Goal: Information Seeking & Learning: Check status

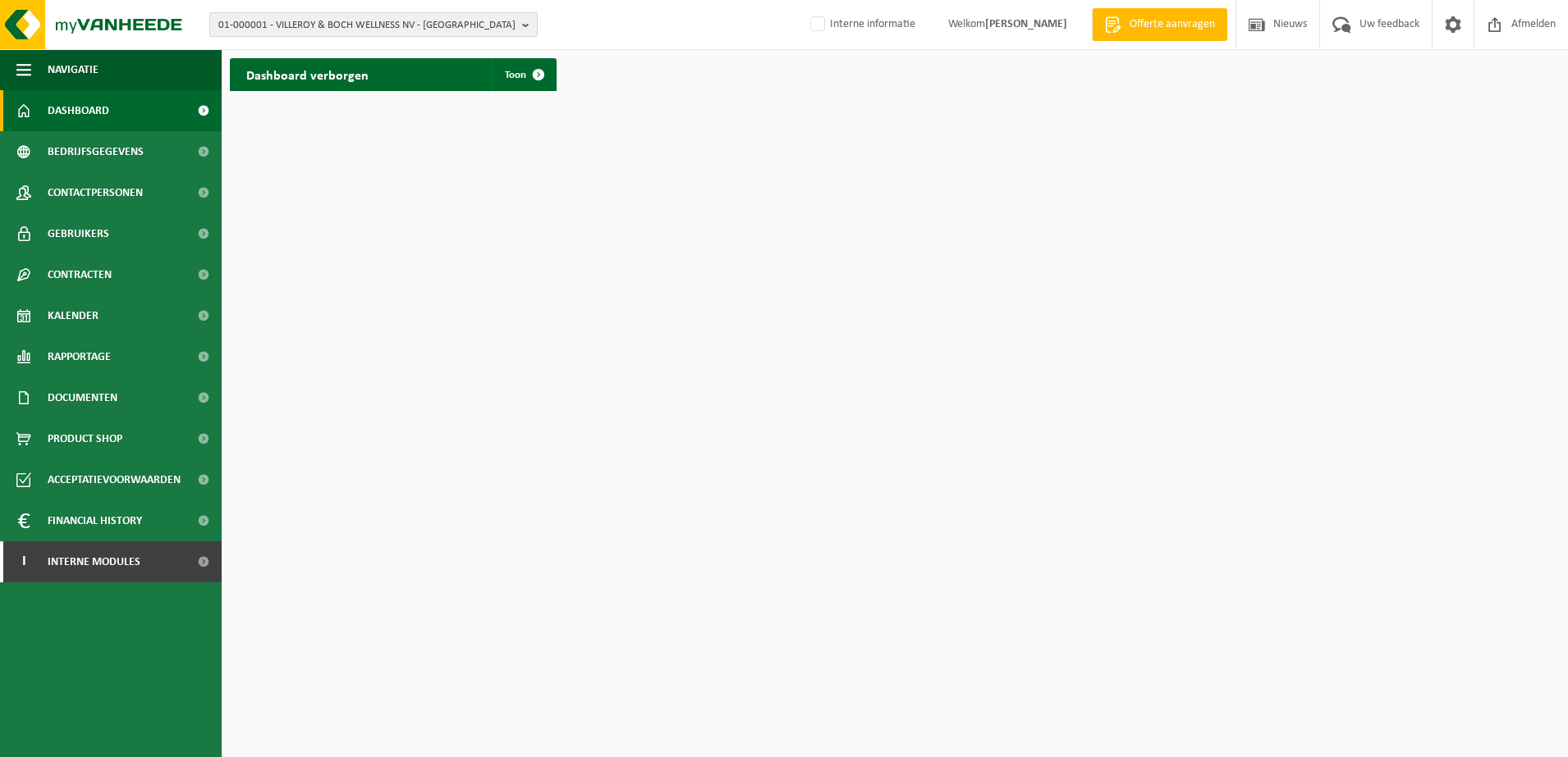
click at [344, 30] on span "01-000001 - VILLEROY & BOCH WELLNESS NV - ROESELARE" at bounding box center [367, 26] width 297 height 25
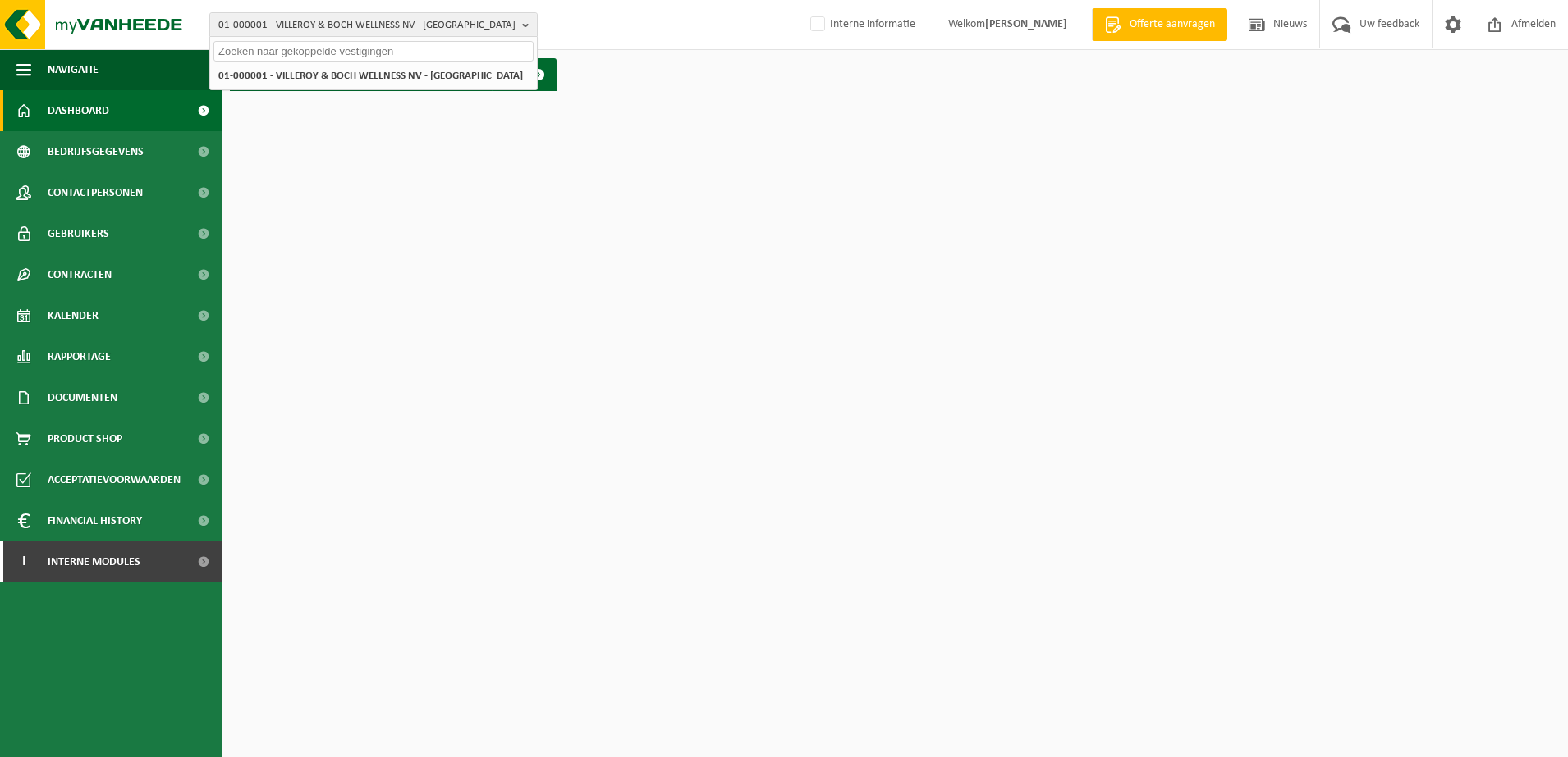
click at [302, 49] on input "text" at bounding box center [372, 51] width 320 height 20
paste input "10-735627"
type input "10-735627"
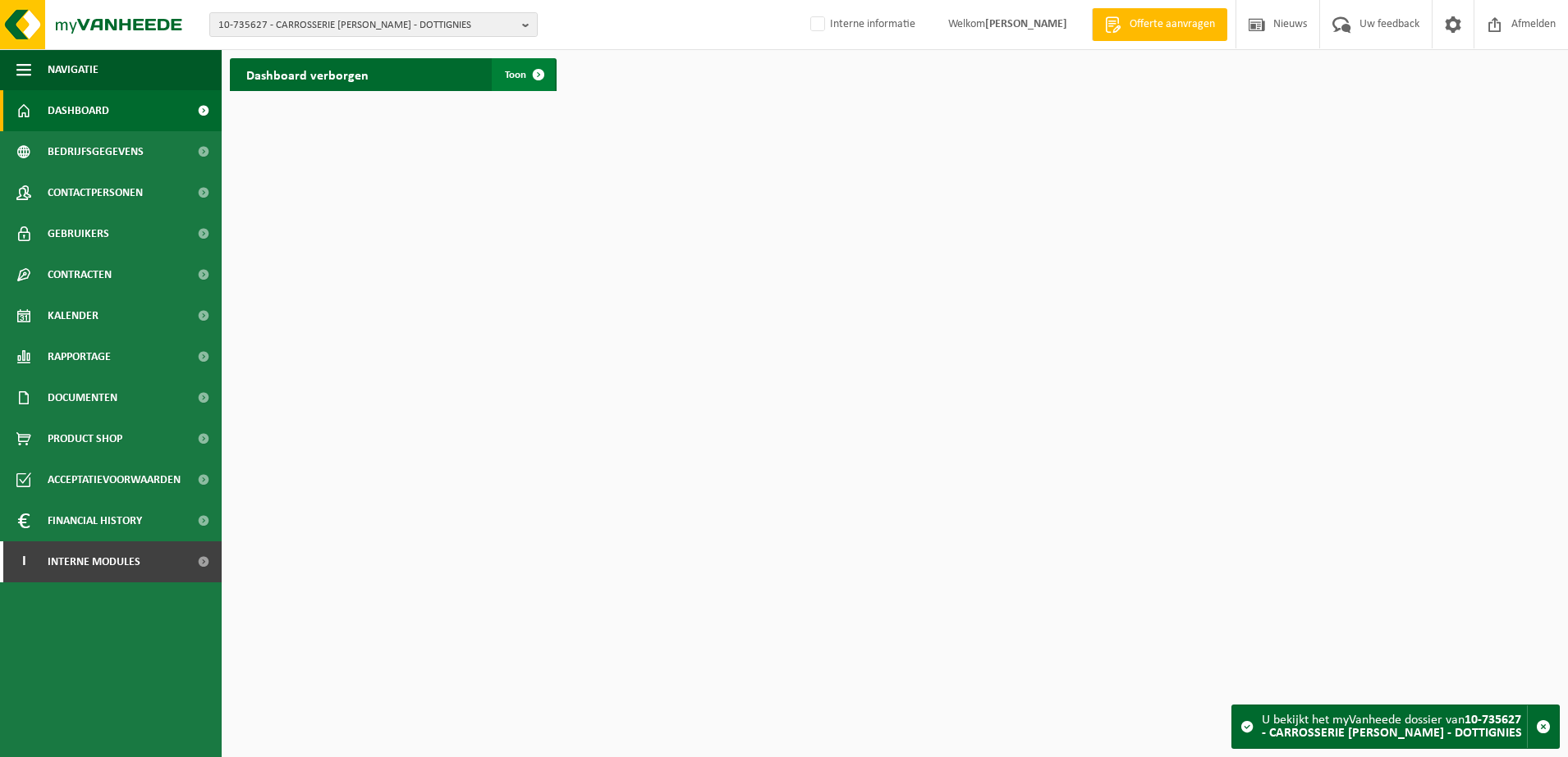
click at [534, 76] on span at bounding box center [539, 74] width 32 height 32
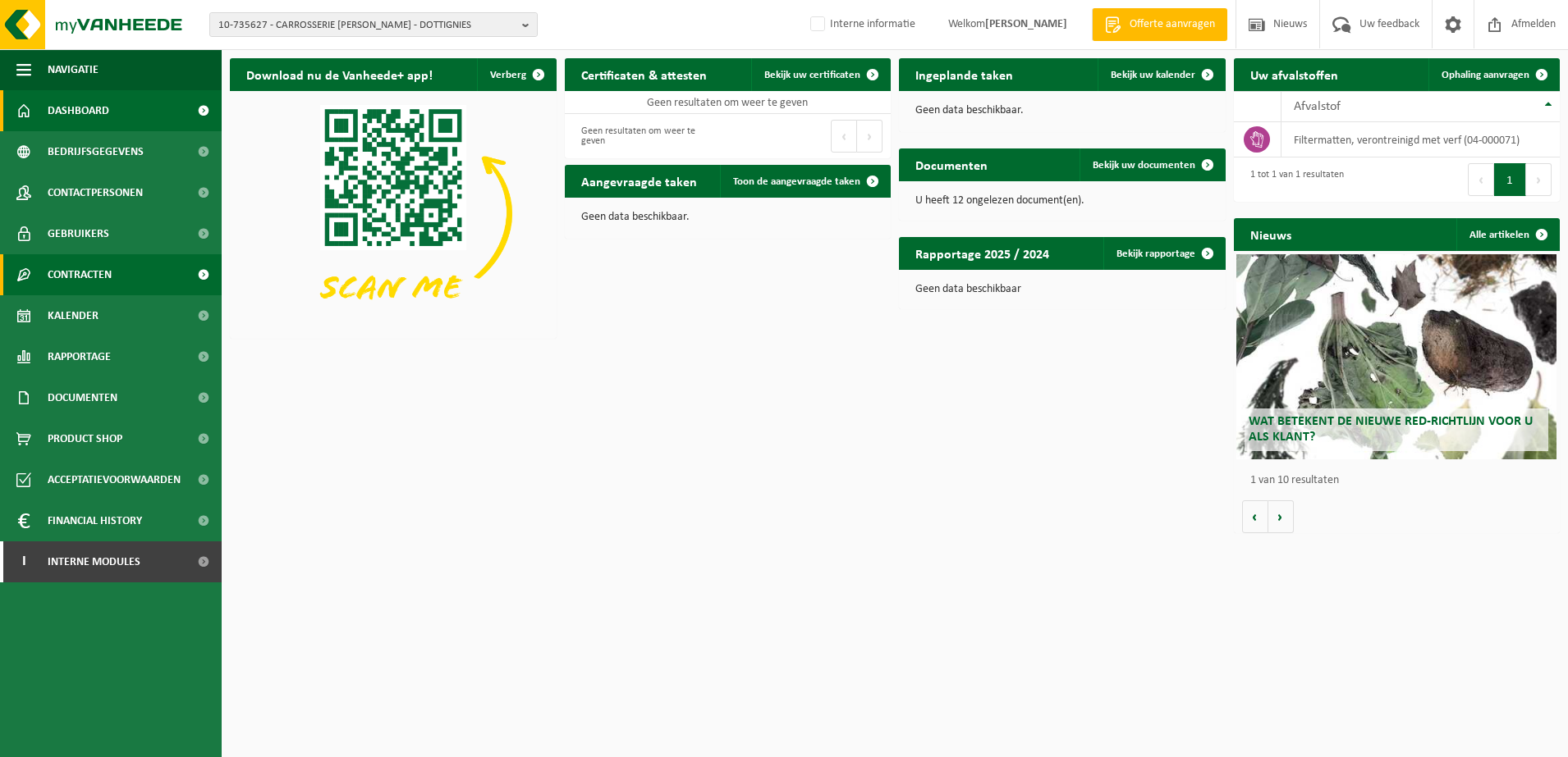
click at [91, 271] on span "Contracten" at bounding box center [79, 274] width 64 height 41
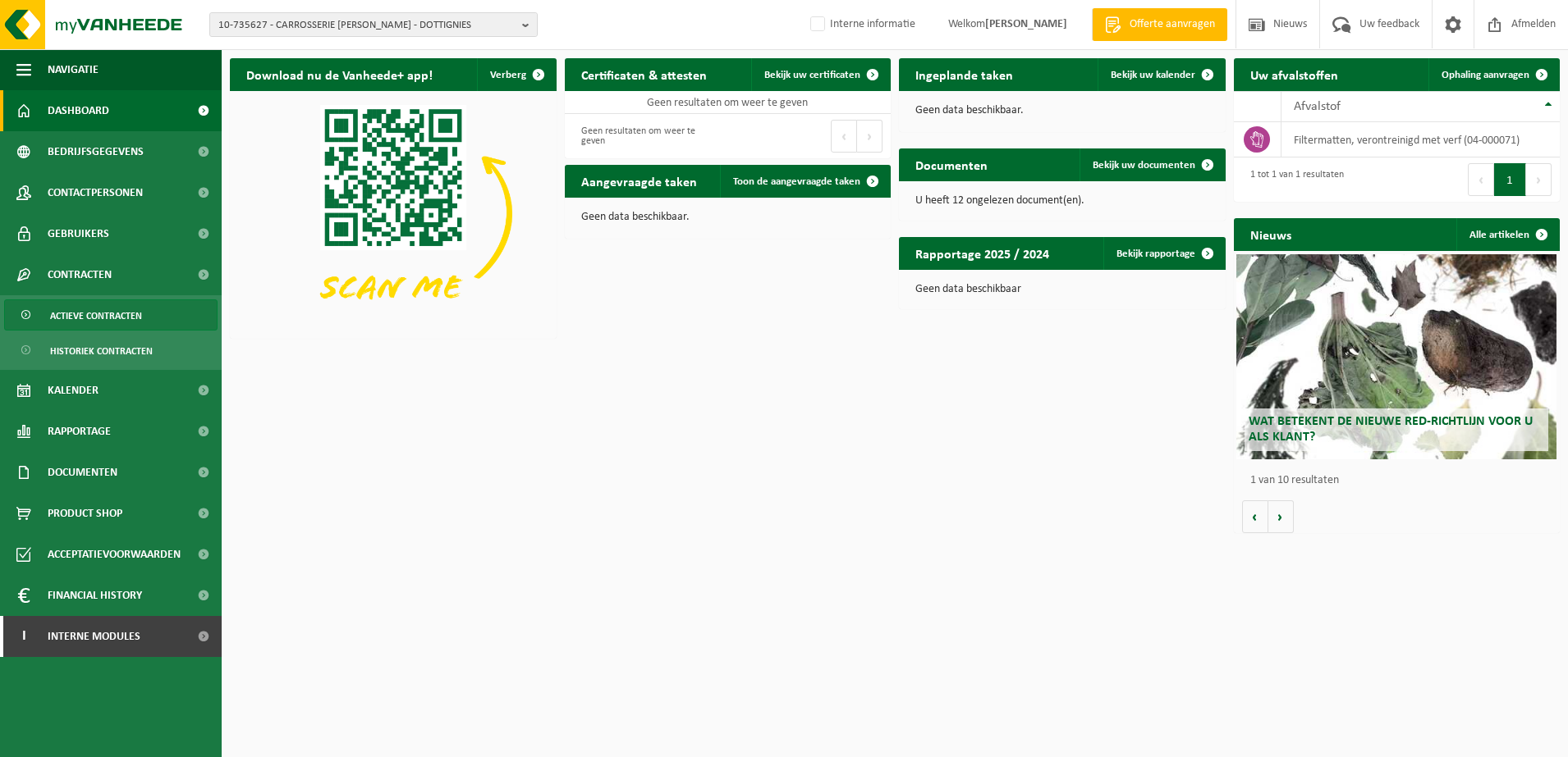
click at [125, 318] on span "Actieve contracten" at bounding box center [95, 316] width 92 height 32
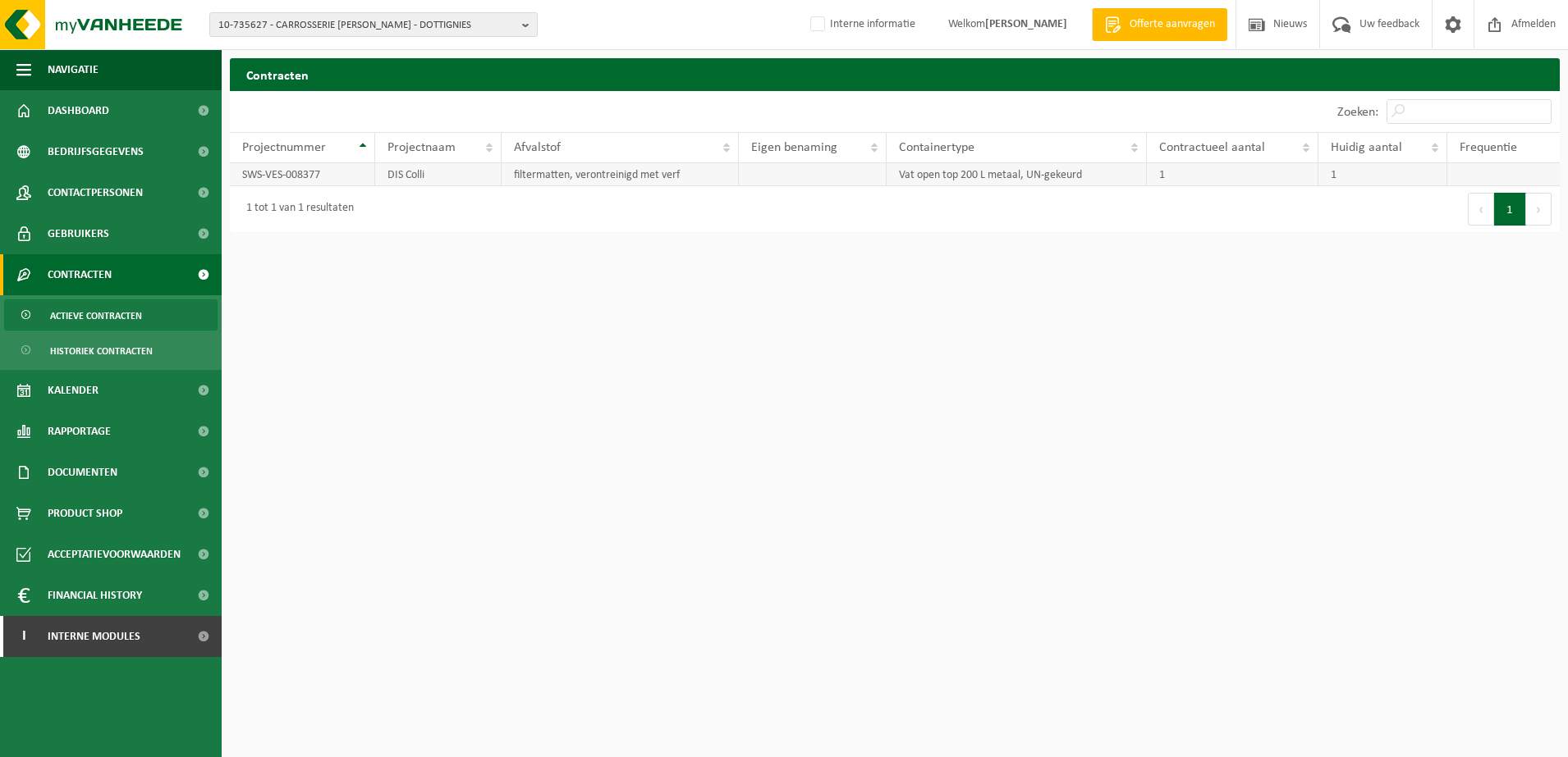
click at [309, 180] on td "SWS-VES-008377" at bounding box center [303, 175] width 145 height 23
click at [903, 181] on td "Vat open top 200 L metaal, UN-gekeurd" at bounding box center [1016, 175] width 260 height 23
click at [916, 179] on td "Vat open top 200 L metaal, UN-gekeurd" at bounding box center [1016, 175] width 260 height 23
click at [918, 175] on td "Vat open top 200 L metaal, UN-gekeurd" at bounding box center [1016, 175] width 260 height 23
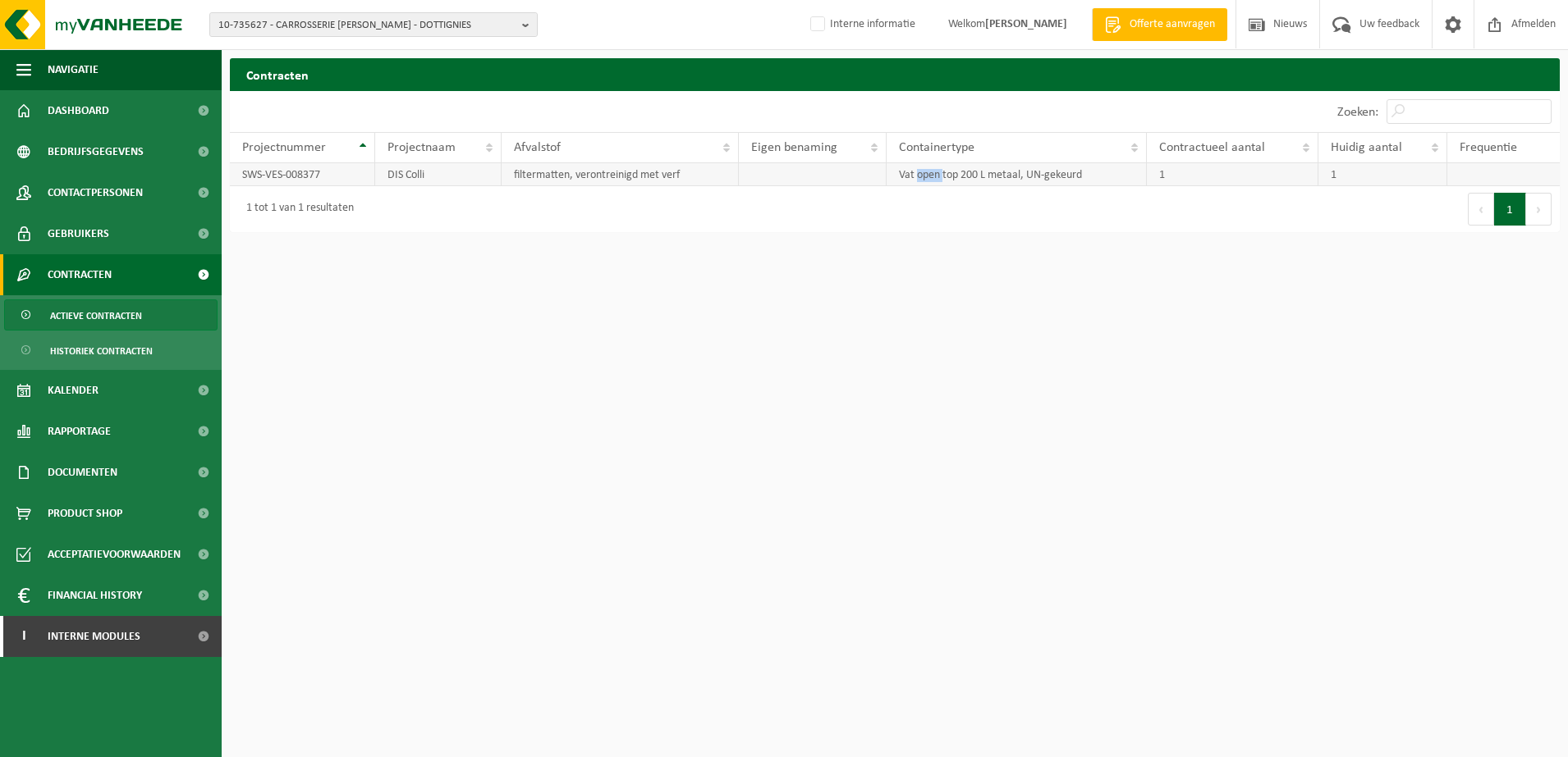
click at [918, 175] on td "Vat open top 200 L metaal, UN-gekeurd" at bounding box center [1016, 175] width 260 height 23
drag, startPoint x: 918, startPoint y: 175, endPoint x: 616, endPoint y: 178, distance: 302.0
click at [617, 178] on td "filtermatten, verontreinigd met verf" at bounding box center [620, 175] width 238 height 23
click at [615, 178] on td "filtermatten, verontreinigd met verf" at bounding box center [620, 175] width 238 height 23
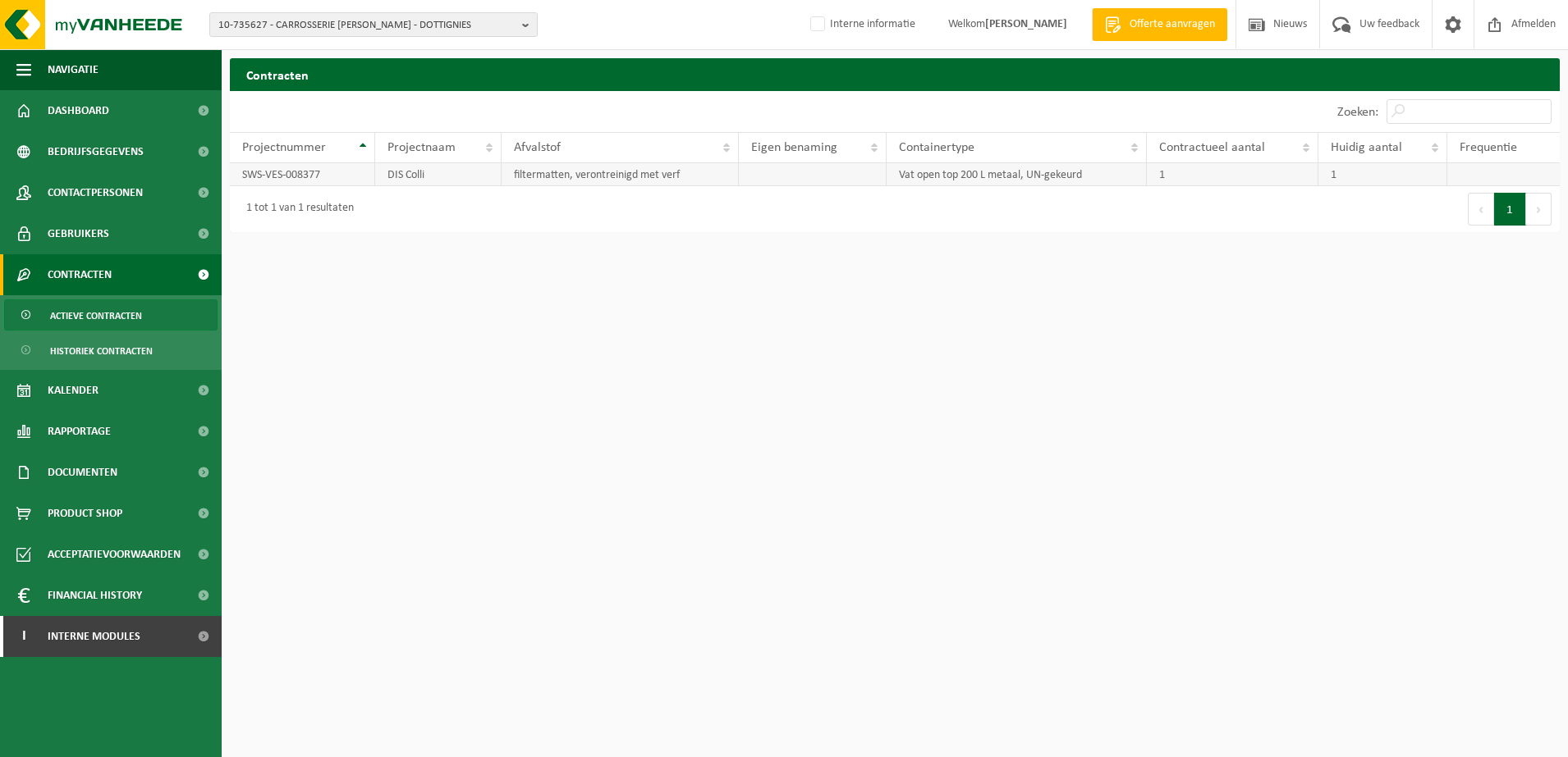
click at [419, 178] on td "DIS Colli" at bounding box center [437, 175] width 125 height 23
click at [1235, 163] on td "1" at bounding box center [1233, 175] width 172 height 23
drag, startPoint x: 1303, startPoint y: 176, endPoint x: 1345, endPoint y: 175, distance: 42.0
click at [1304, 178] on td "1" at bounding box center [1233, 175] width 172 height 23
click at [1395, 172] on td "1" at bounding box center [1382, 175] width 129 height 23
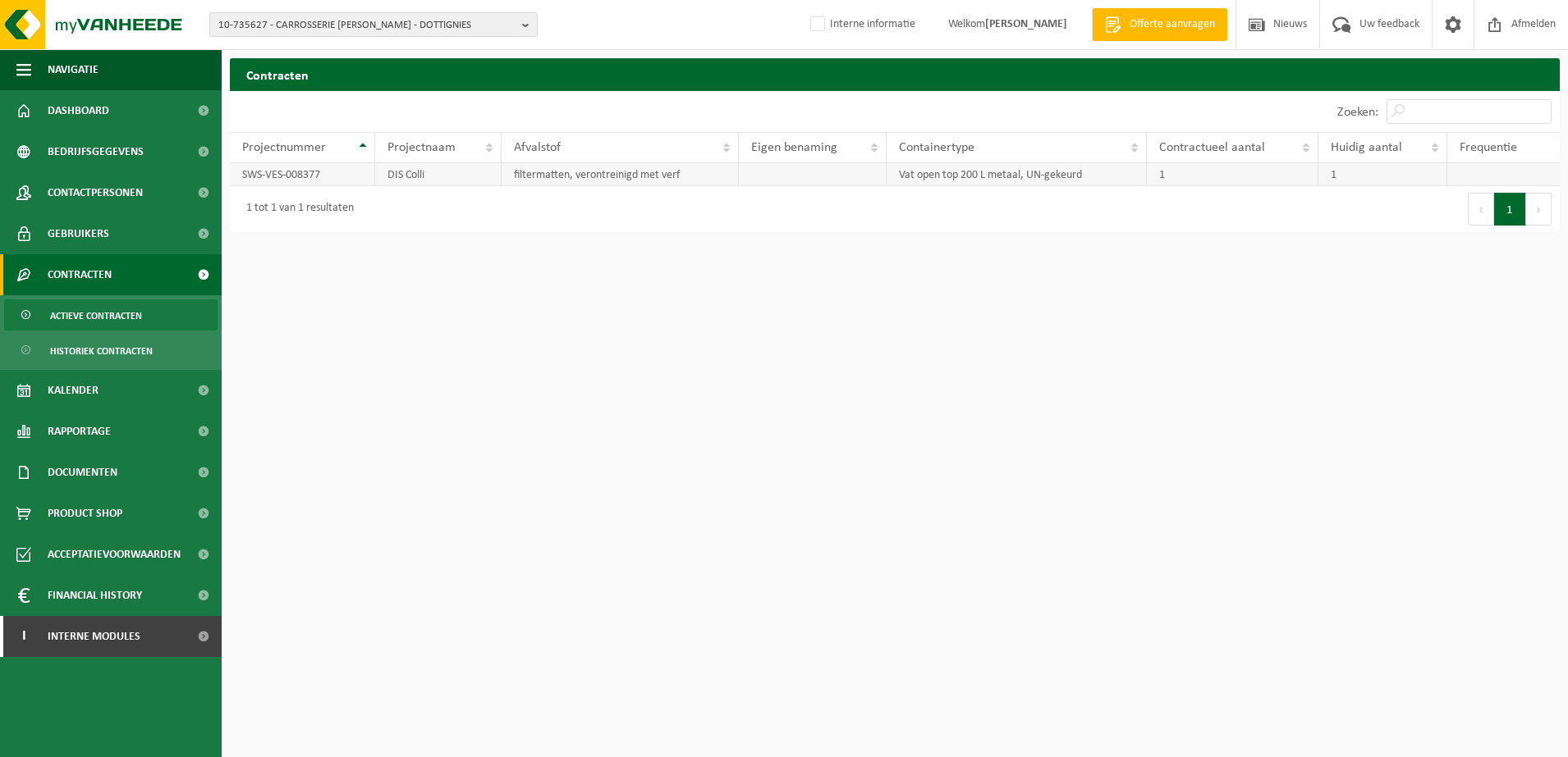
click at [1459, 177] on td at bounding box center [1503, 175] width 113 height 23
click at [304, 179] on td "SWS-VES-008377" at bounding box center [303, 175] width 145 height 23
click at [325, 179] on td "SWS-VES-008377" at bounding box center [303, 175] width 145 height 23
click at [326, 179] on td "SWS-VES-008377" at bounding box center [303, 175] width 145 height 23
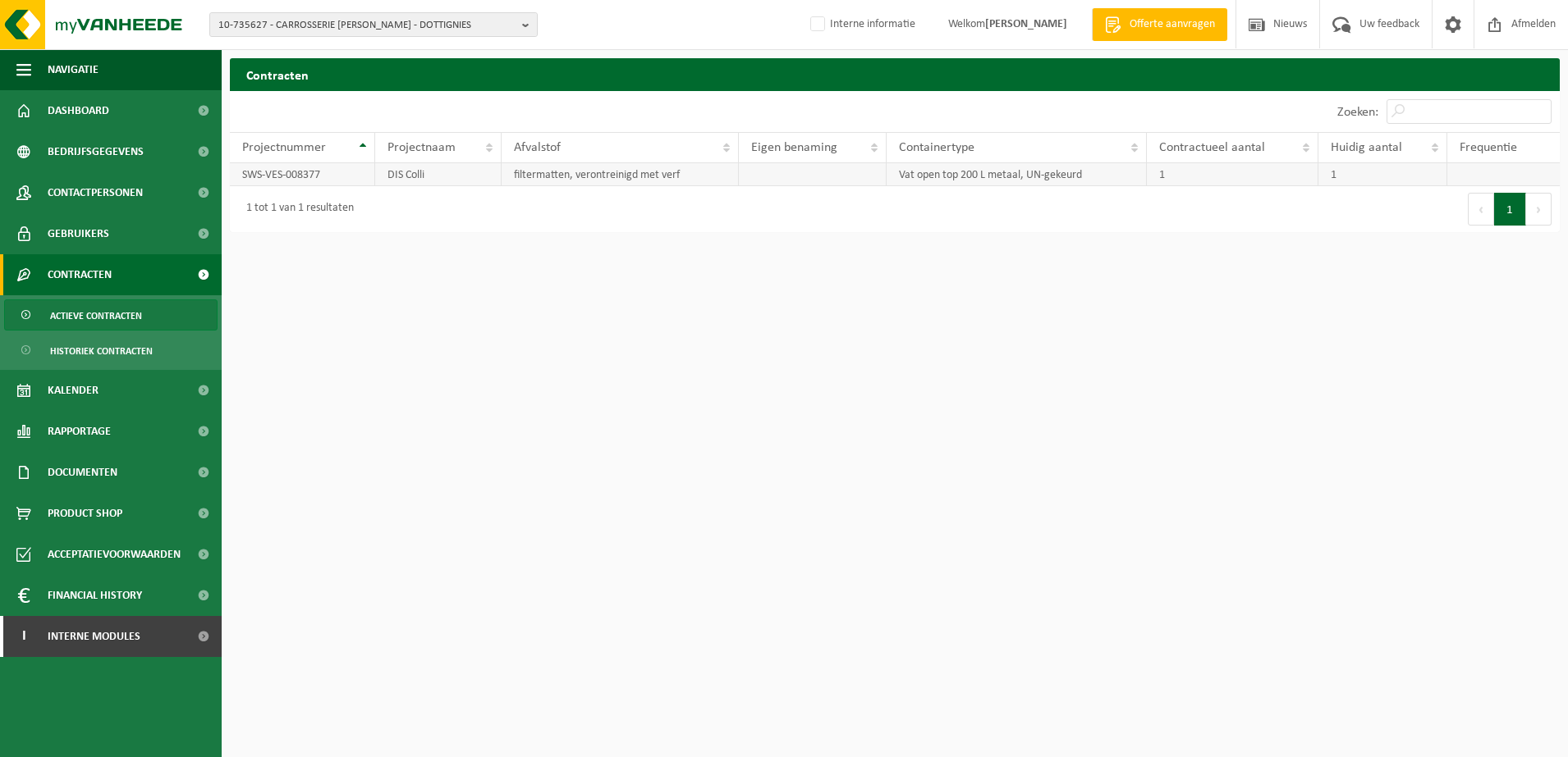
click at [326, 179] on td "SWS-VES-008377" at bounding box center [303, 175] width 145 height 23
drag, startPoint x: 326, startPoint y: 179, endPoint x: 435, endPoint y: 180, distance: 109.0
click at [435, 180] on td "DIS Colli" at bounding box center [437, 175] width 125 height 23
click at [633, 177] on td "filtermatten, verontreinigd met verf" at bounding box center [620, 175] width 238 height 23
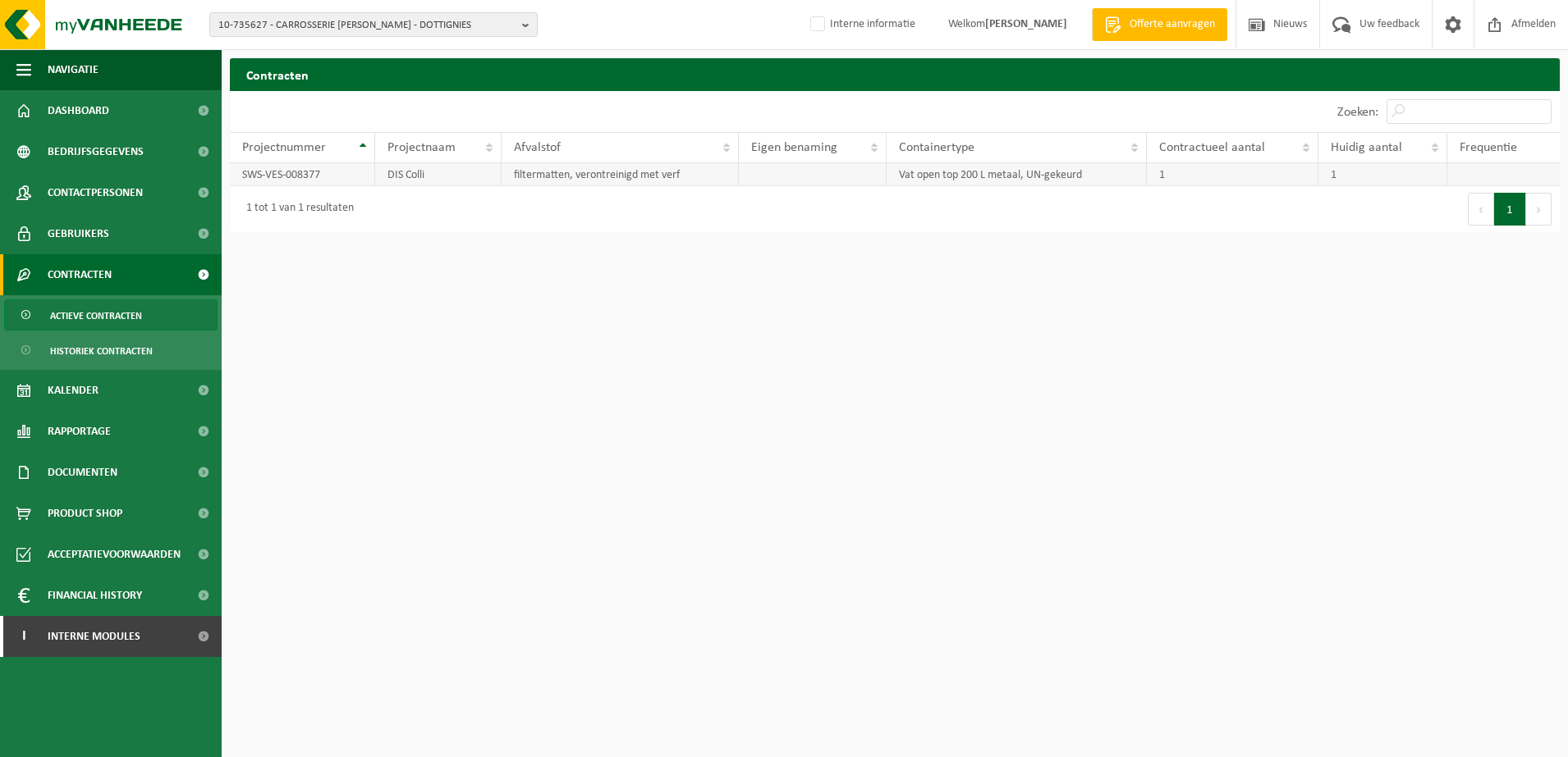
click at [1104, 179] on td "Vat open top 200 L metaal, UN-gekeurd" at bounding box center [1016, 175] width 260 height 23
click at [1444, 191] on div "Eerste Vorige 1 Volgende Laatste" at bounding box center [1227, 209] width 665 height 46
click at [1509, 177] on td at bounding box center [1503, 175] width 113 height 23
click at [111, 284] on span "Contracten" at bounding box center [79, 274] width 64 height 41
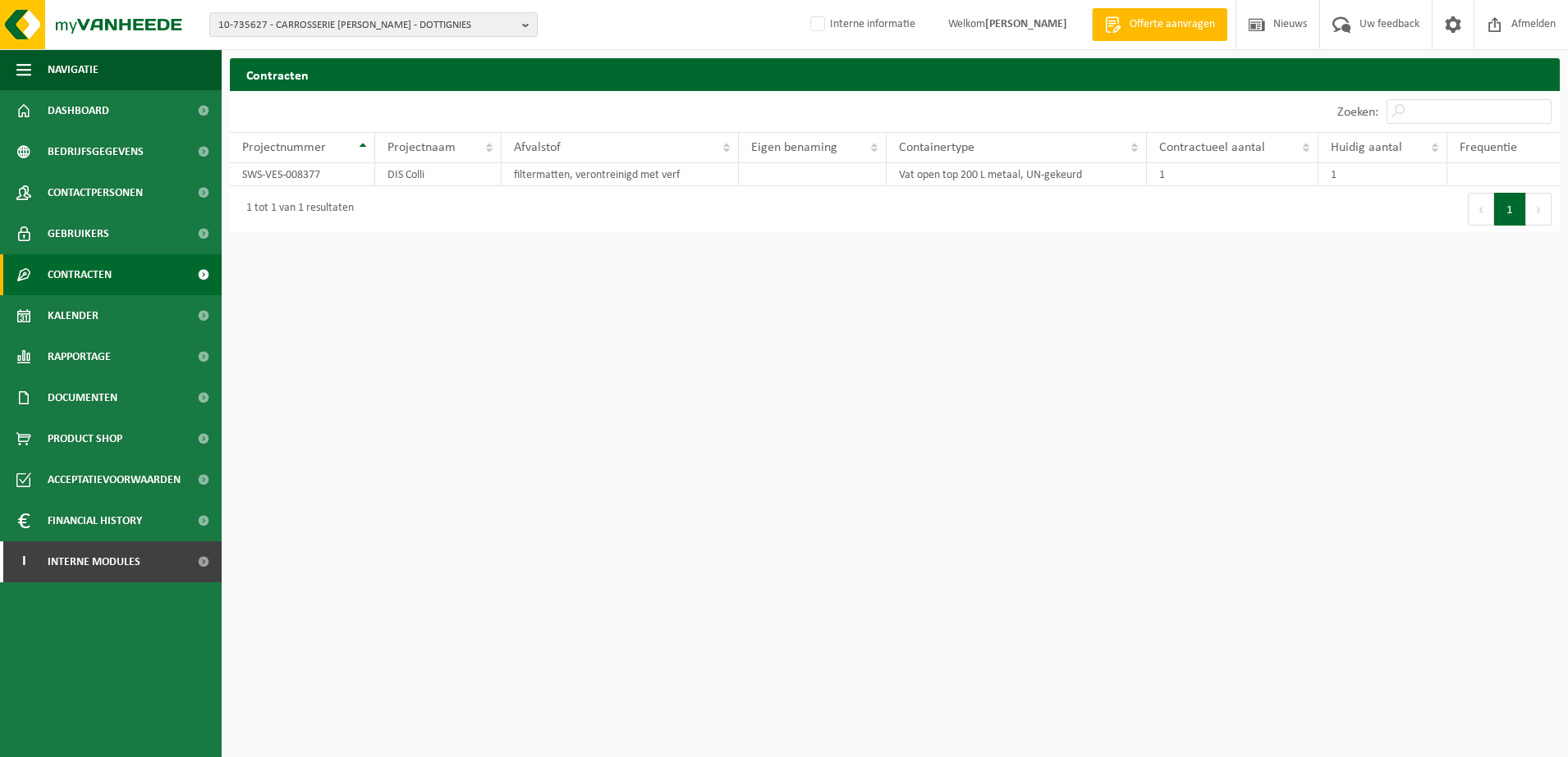
click at [111, 284] on span "Contracten" at bounding box center [79, 274] width 64 height 41
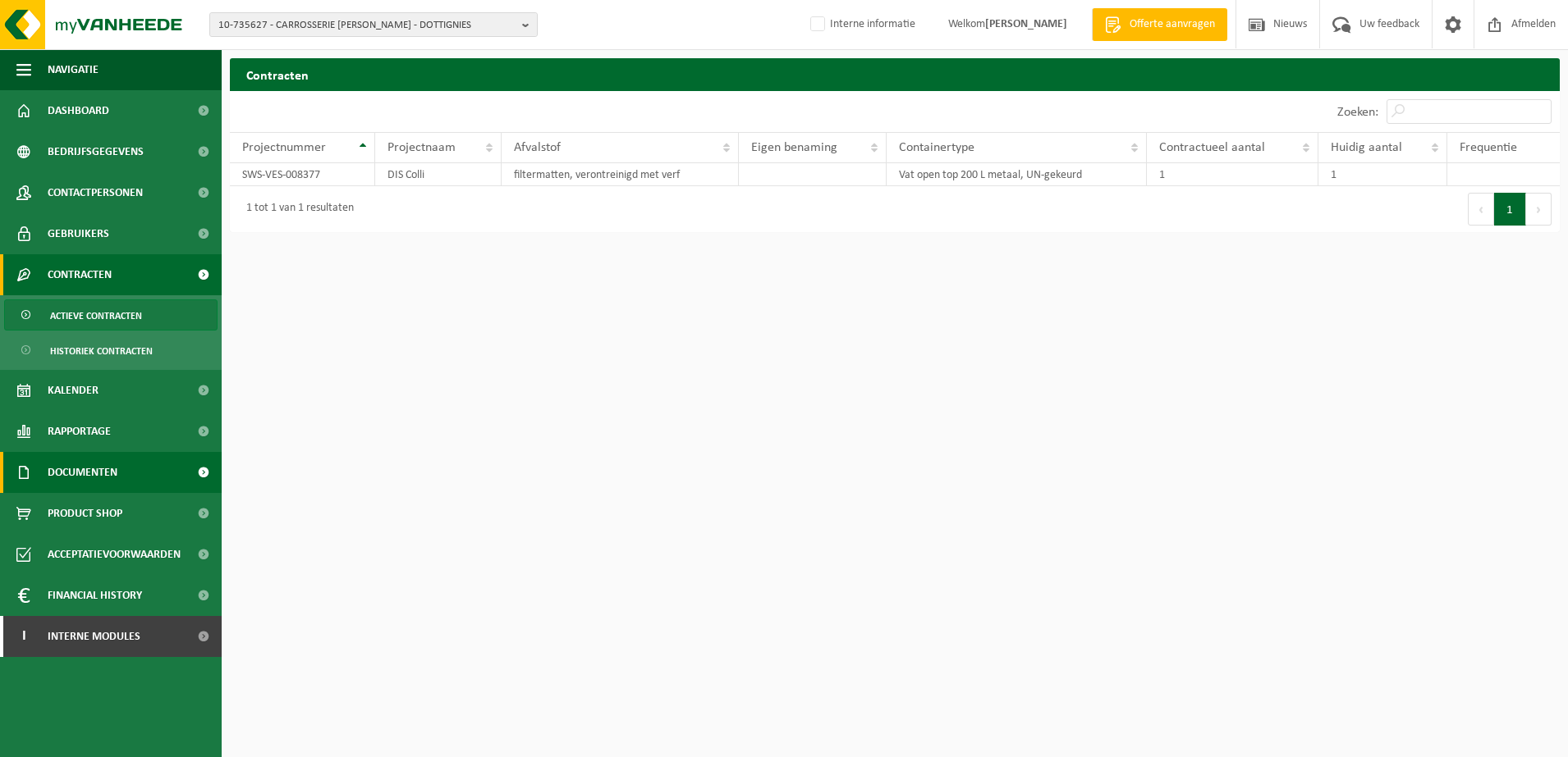
click at [123, 470] on link "Documenten" at bounding box center [111, 473] width 222 height 41
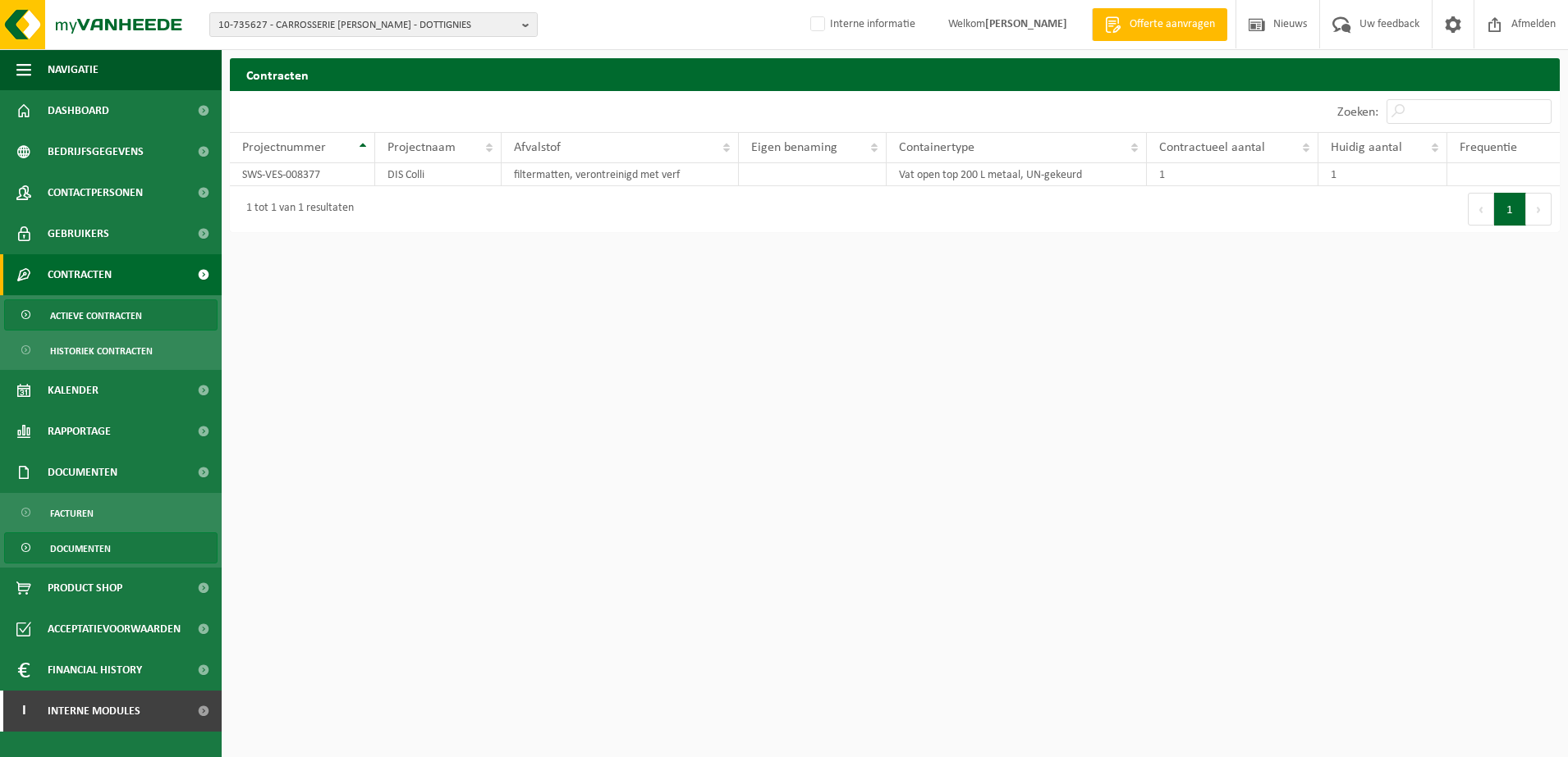
click at [122, 540] on link "Documenten" at bounding box center [110, 548] width 213 height 32
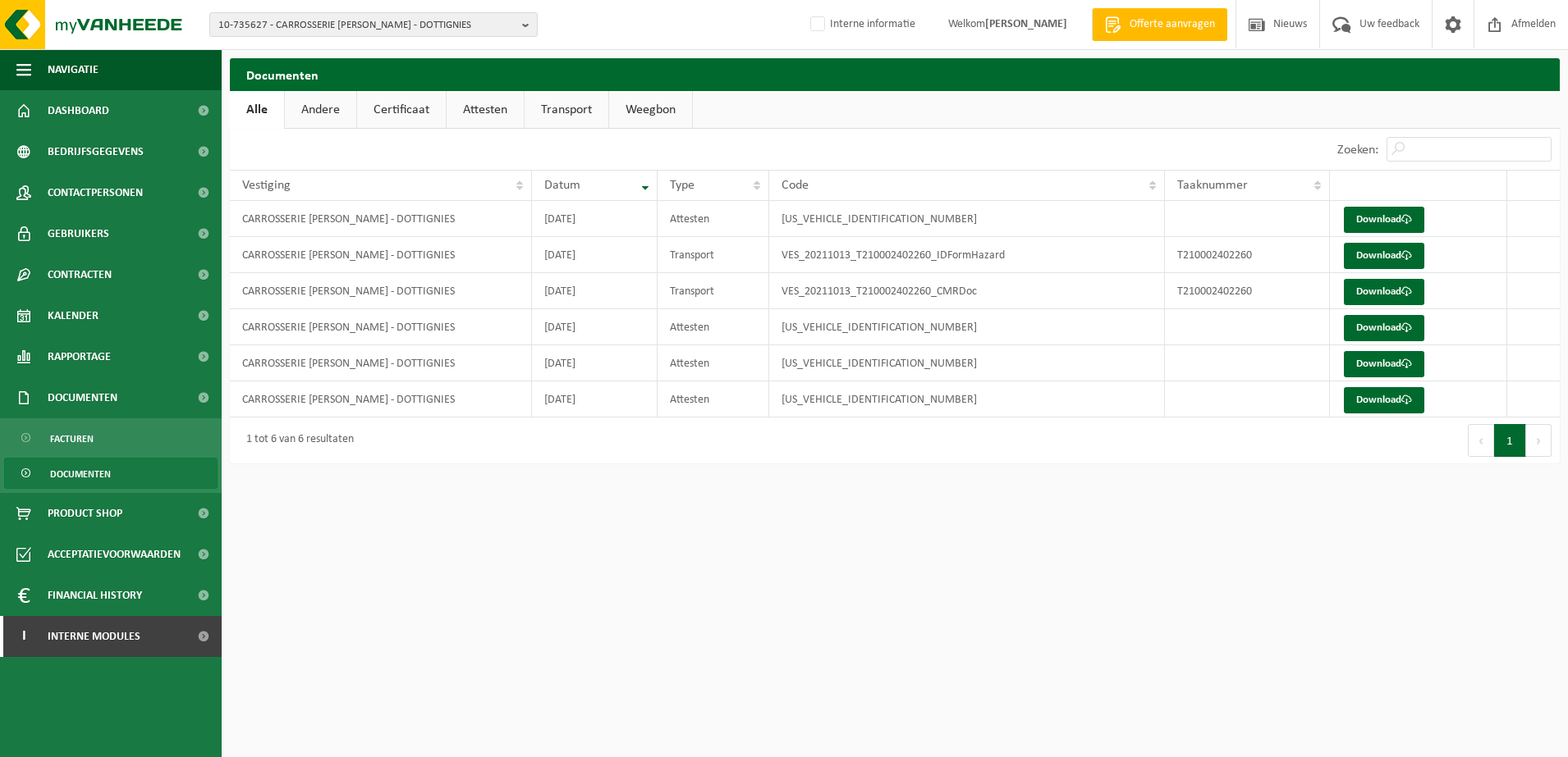
click at [1533, 444] on button "Volgende" at bounding box center [1538, 440] width 26 height 32
click at [79, 469] on span "Documenten" at bounding box center [80, 473] width 61 height 32
click at [310, 105] on link "Andere" at bounding box center [320, 110] width 72 height 38
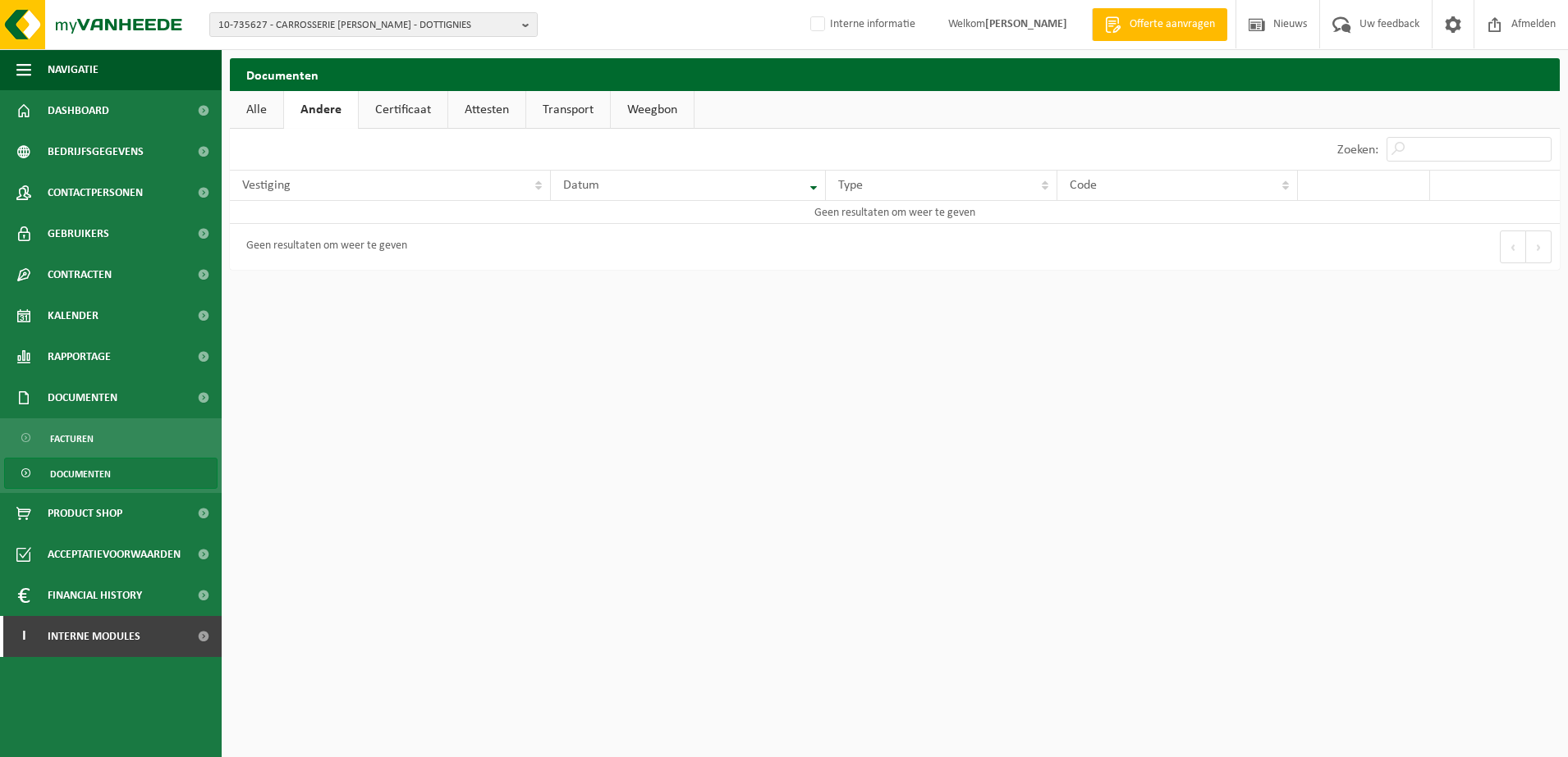
click at [411, 114] on link "Certificaat" at bounding box center [403, 110] width 89 height 38
click at [450, 119] on link "Attesten" at bounding box center [485, 110] width 77 height 38
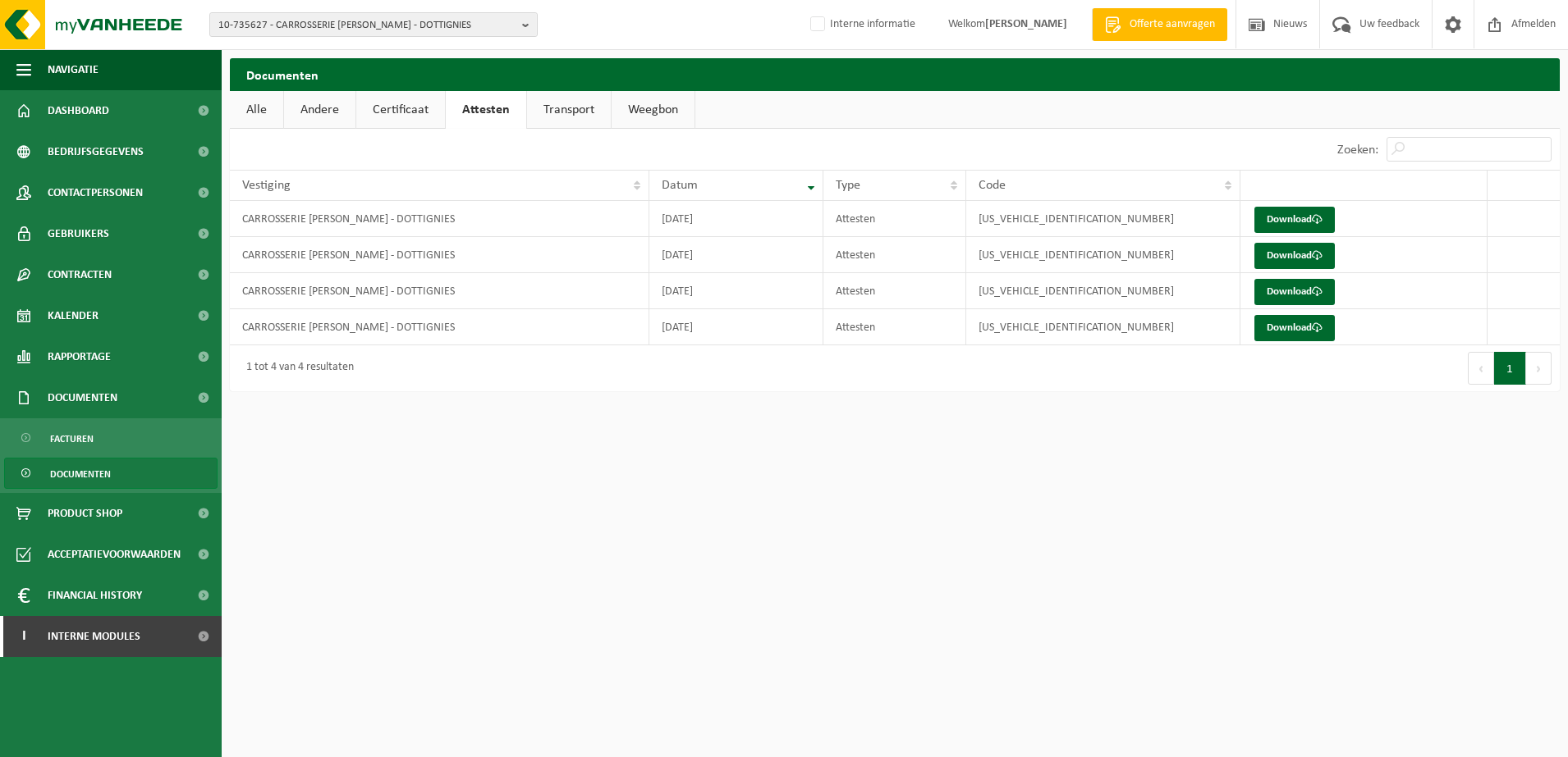
click at [262, 115] on link "Alle" at bounding box center [257, 110] width 53 height 38
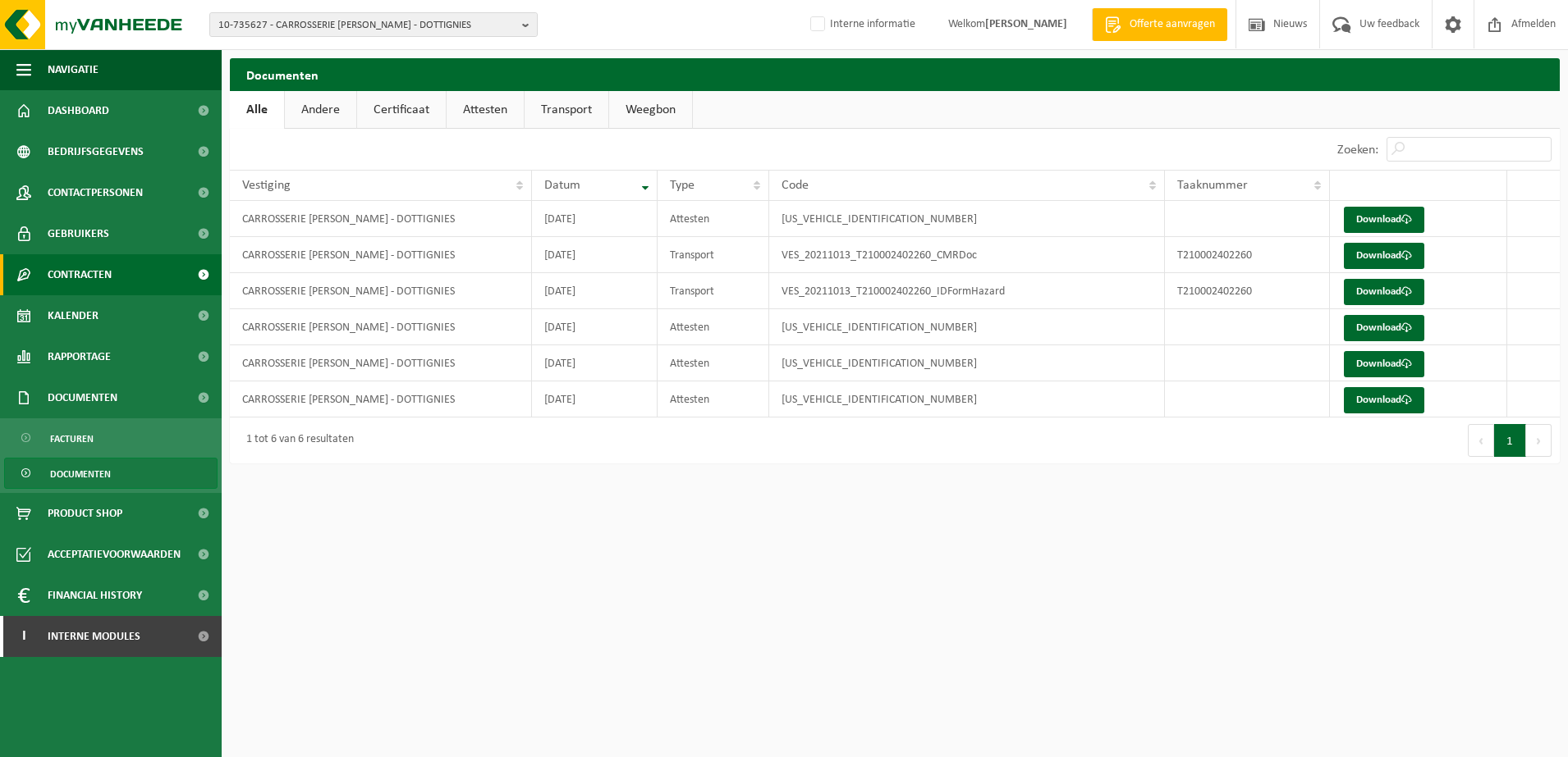
click at [111, 278] on span "Contracten" at bounding box center [79, 274] width 64 height 41
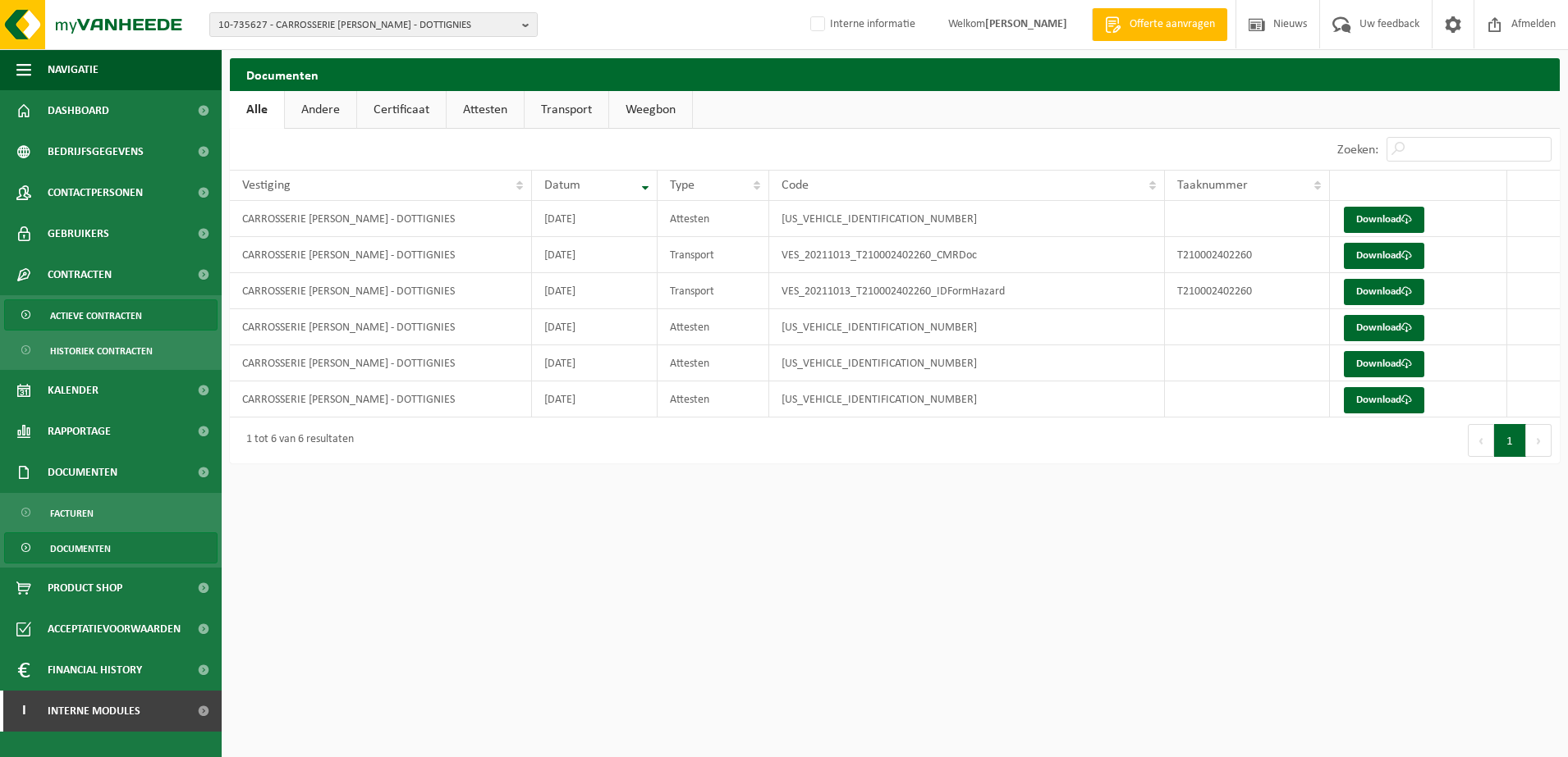
click at [114, 312] on span "Actieve contracten" at bounding box center [95, 316] width 92 height 32
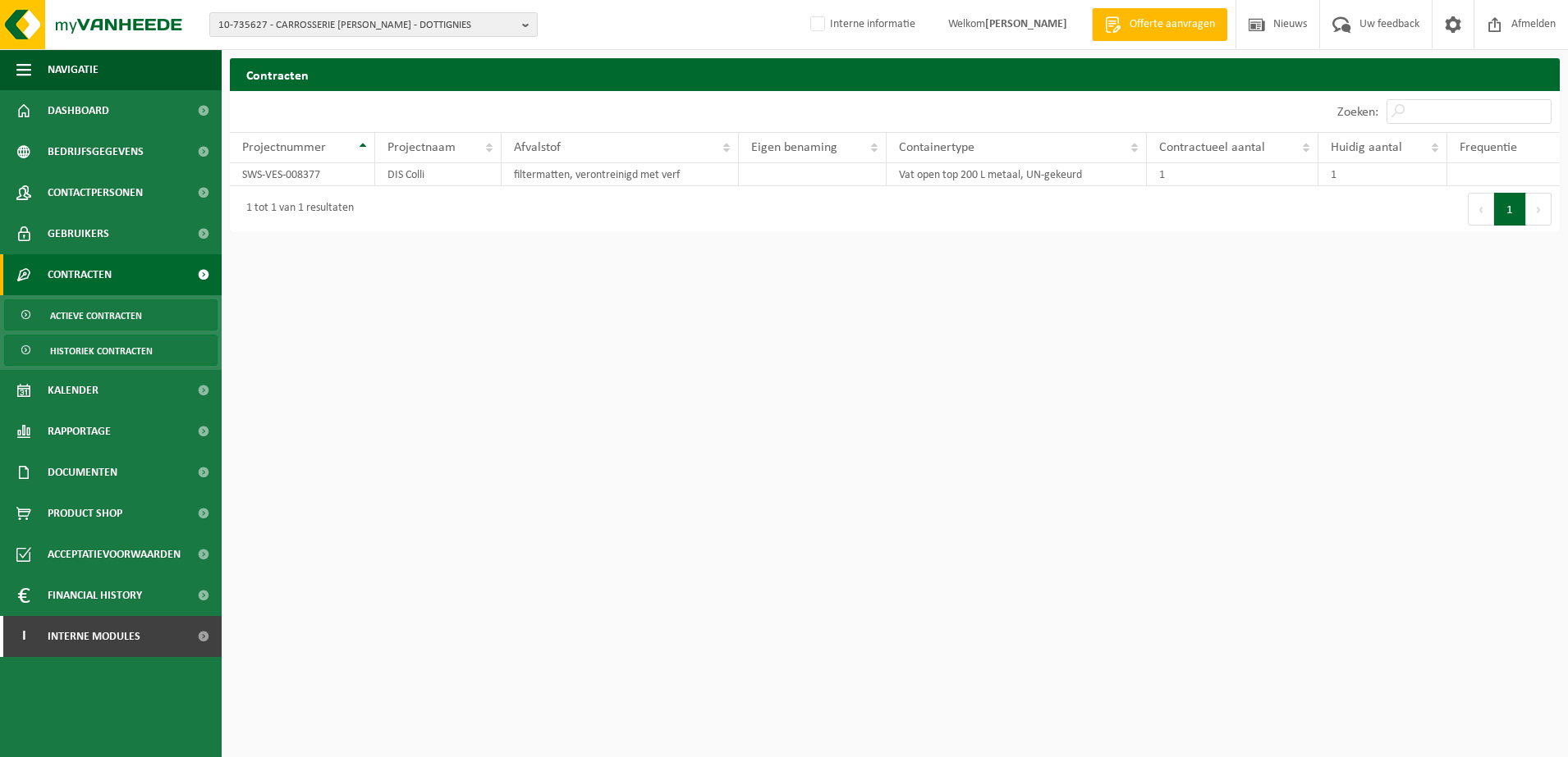
click at [113, 343] on span "Historiek contracten" at bounding box center [100, 351] width 102 height 32
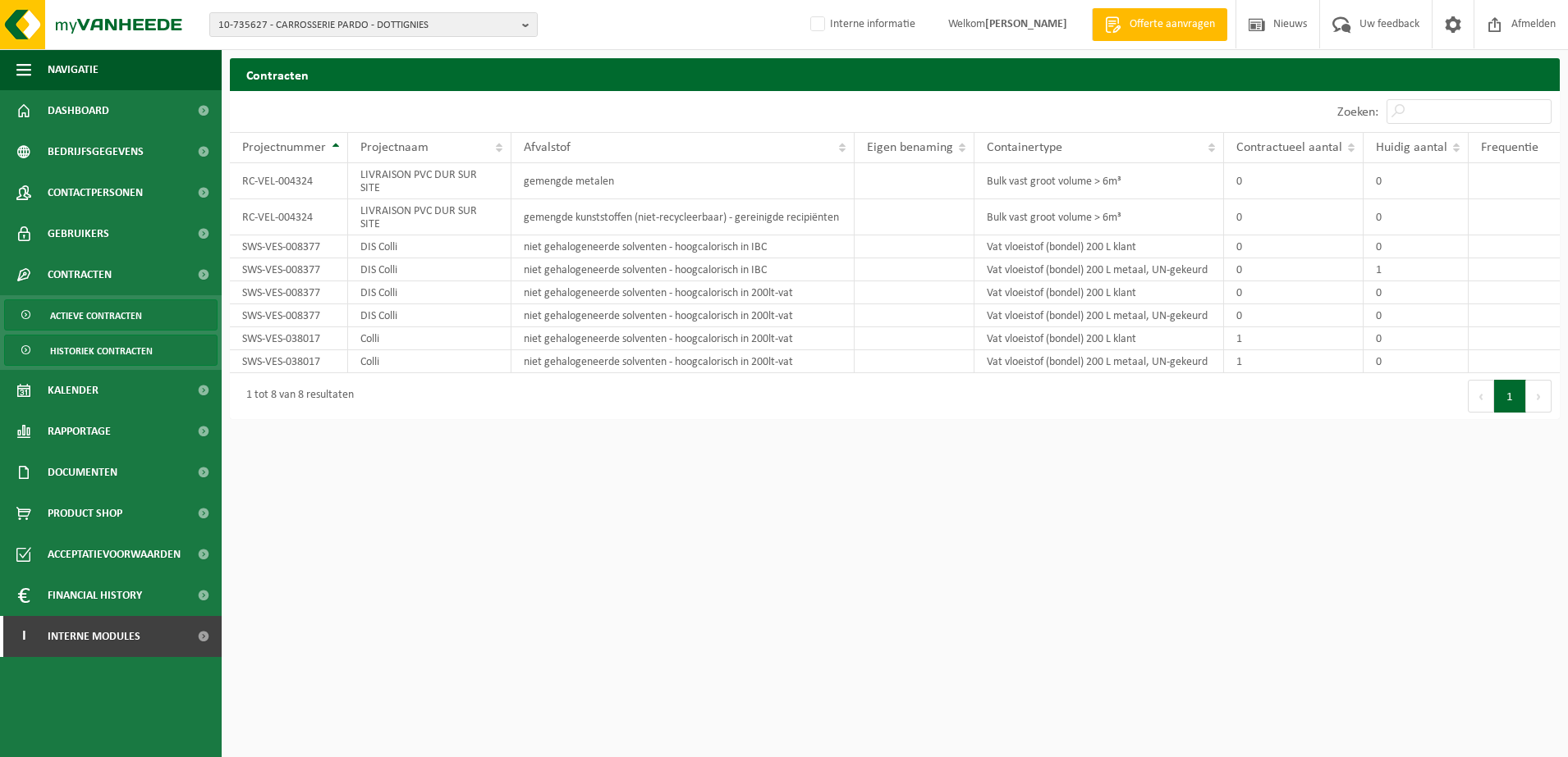
click at [102, 317] on span "Actieve contracten" at bounding box center [95, 316] width 92 height 32
